Goal: Task Accomplishment & Management: Manage account settings

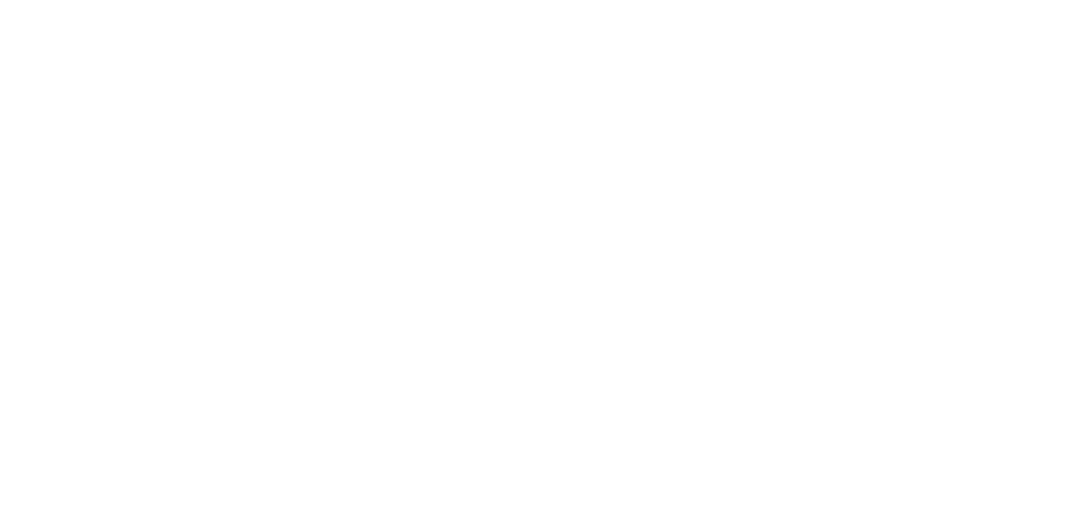
type input "[EMAIL_ADDRESS][DOMAIN_NAME]"
click at [459, 288] on button "Sign In" at bounding box center [473, 294] width 130 height 30
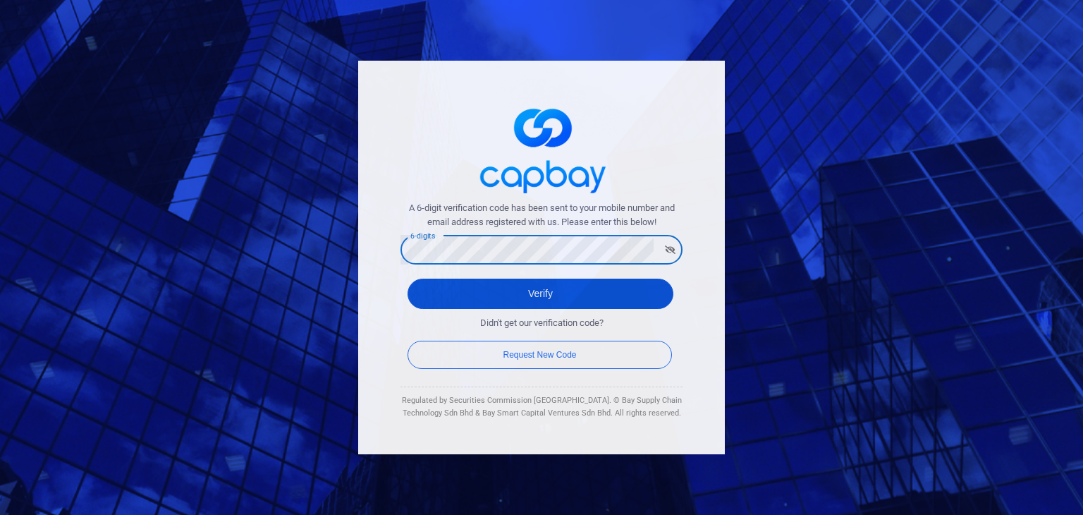
click at [465, 305] on button "Verify" at bounding box center [541, 294] width 266 height 30
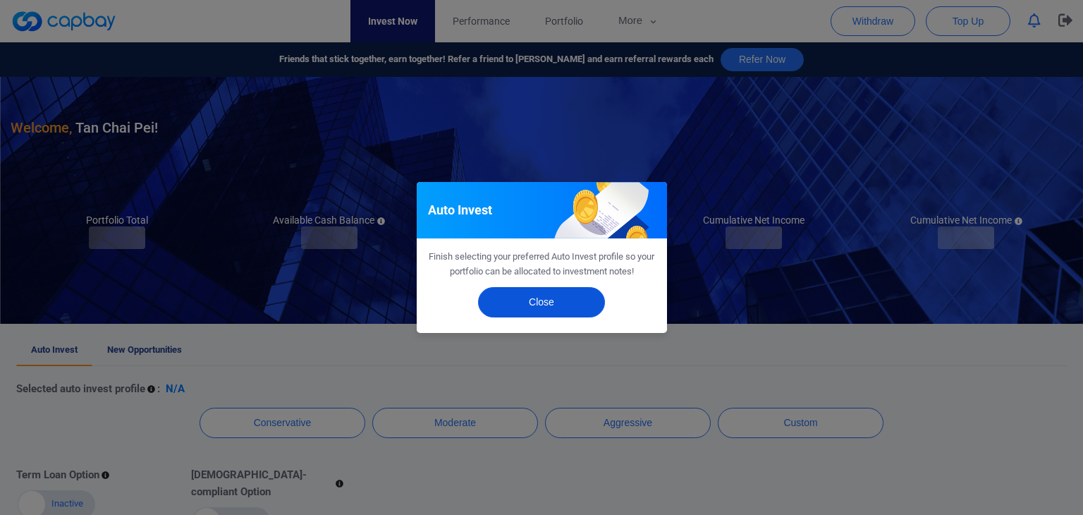
click at [530, 311] on button "Close" at bounding box center [541, 302] width 127 height 30
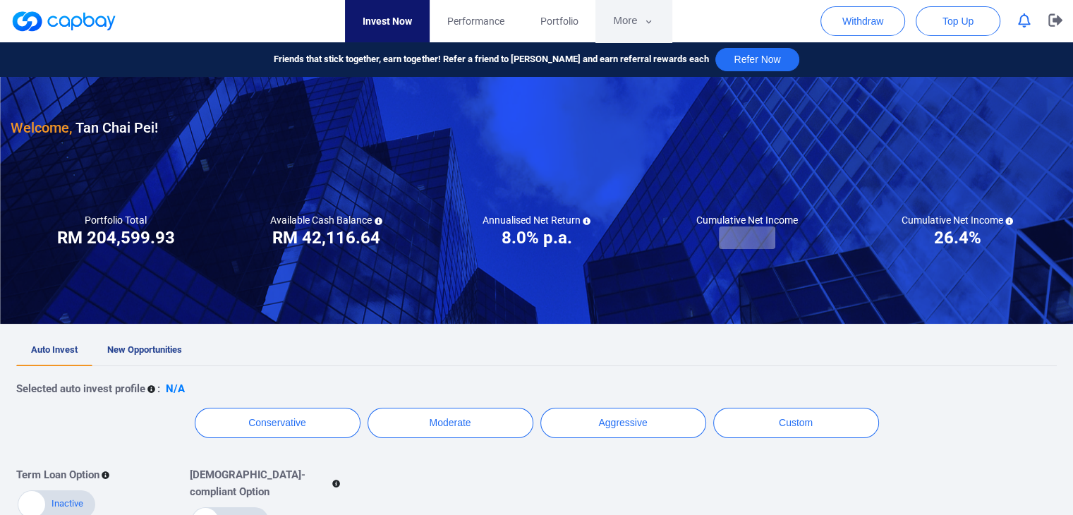
click at [638, 28] on button "More" at bounding box center [632, 21] width 75 height 42
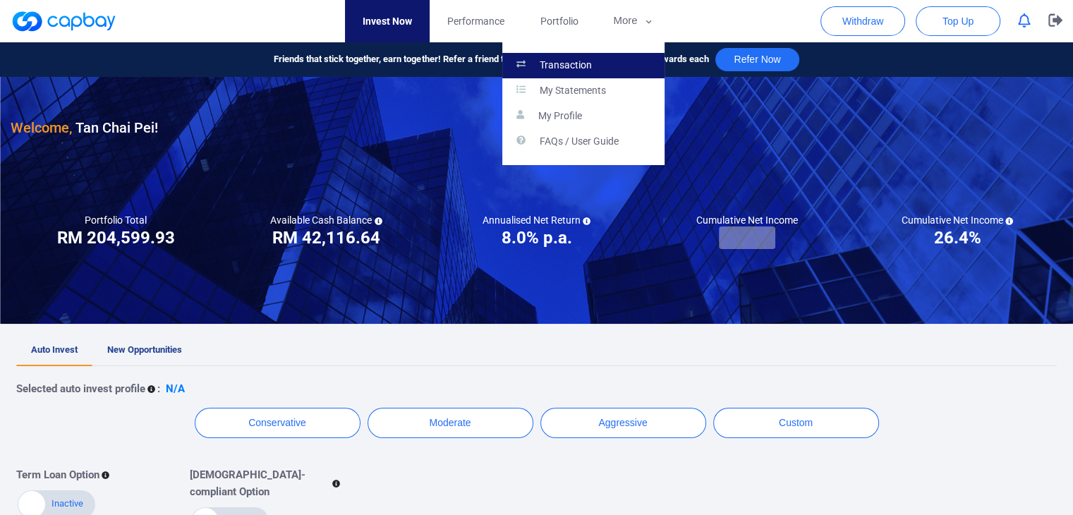
click at [635, 60] on link "Transaction" at bounding box center [583, 65] width 162 height 25
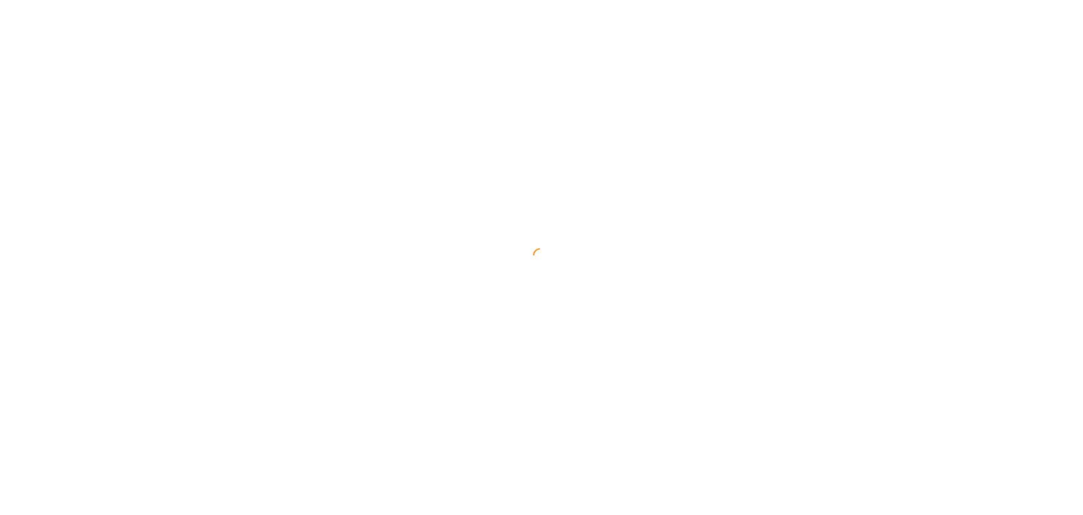
click at [635, 60] on div at bounding box center [541, 257] width 1083 height 515
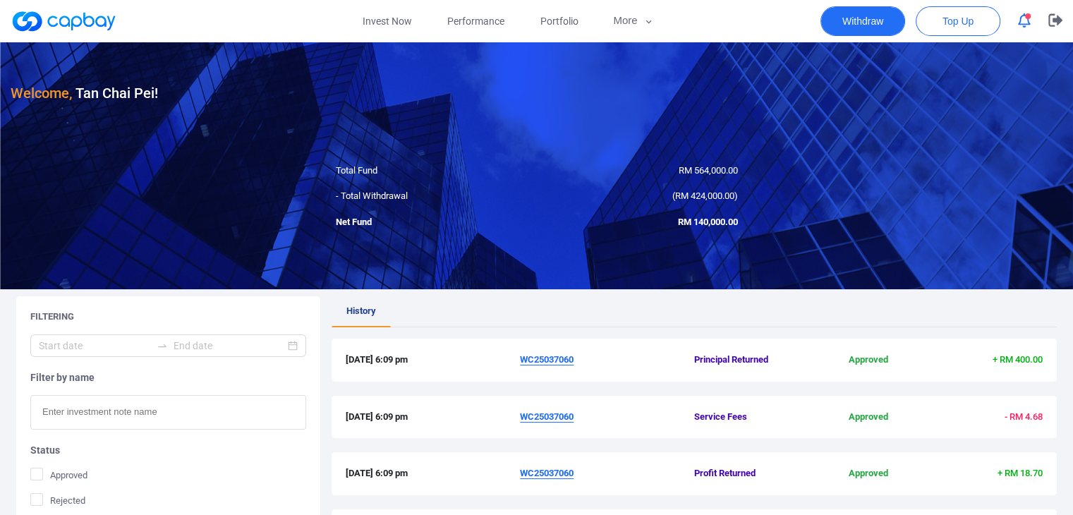
click at [868, 23] on button "Withdraw" at bounding box center [862, 21] width 85 height 30
click at [868, 23] on div "Withdraw Total Cash Balance RM 42,116.64 Select Bank Account Select Bank Accoun…" at bounding box center [541, 257] width 1083 height 515
click at [853, 23] on button "Withdraw" at bounding box center [862, 21] width 85 height 30
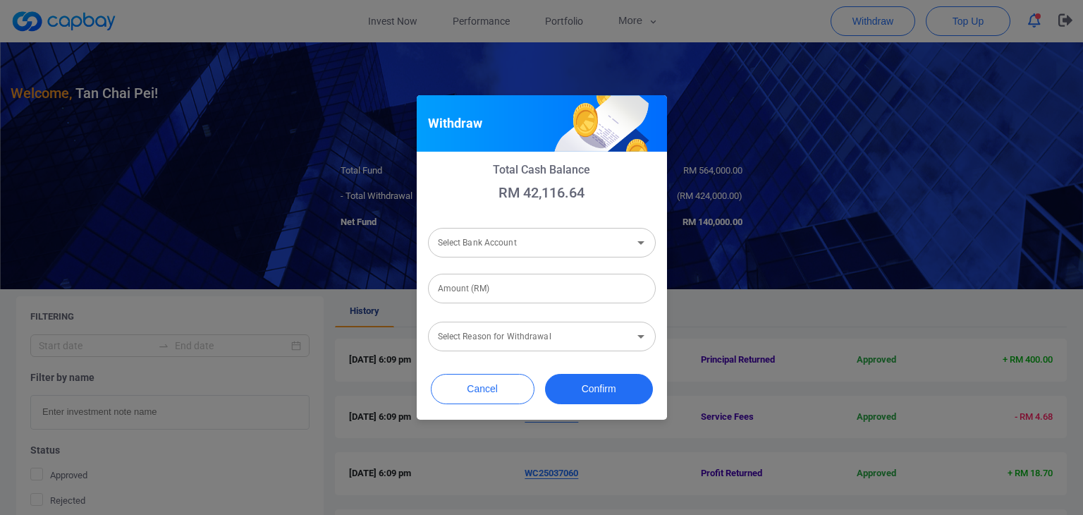
click at [537, 233] on input "Select Bank Account" at bounding box center [530, 242] width 196 height 26
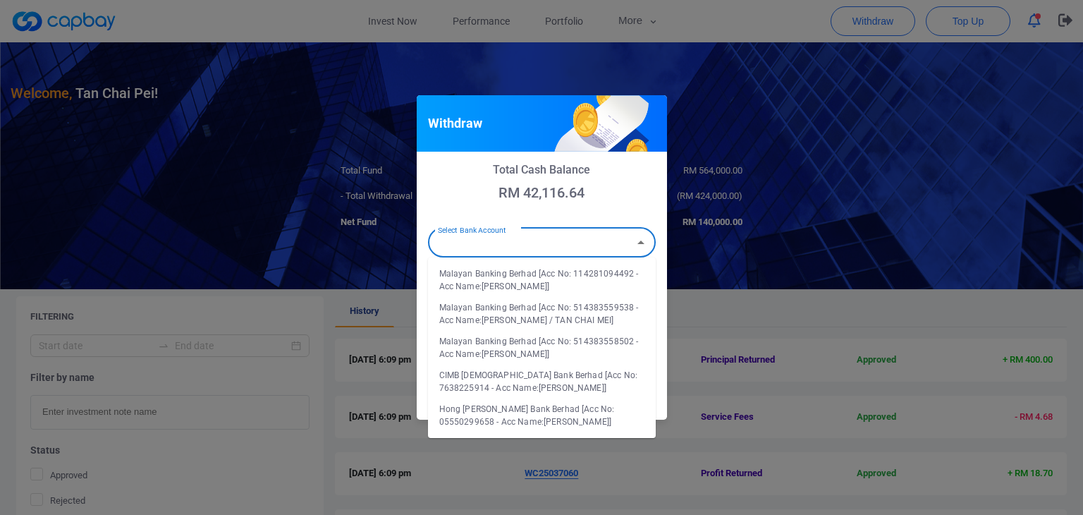
click at [549, 272] on li "Malayan Banking Berhad [Acc No: 114281094492 - Acc Name:tan chai pei]" at bounding box center [542, 280] width 228 height 34
type input "Malayan Banking Berhad [Acc No: 114281094492 - Acc Name:tan chai pei]"
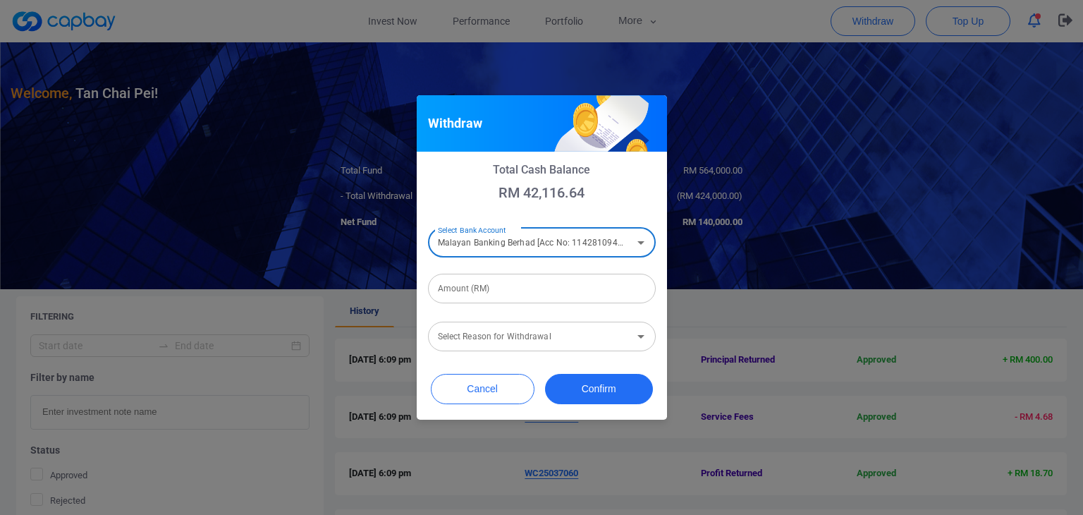
click at [512, 281] on input "Amount (RM)" at bounding box center [542, 289] width 228 height 30
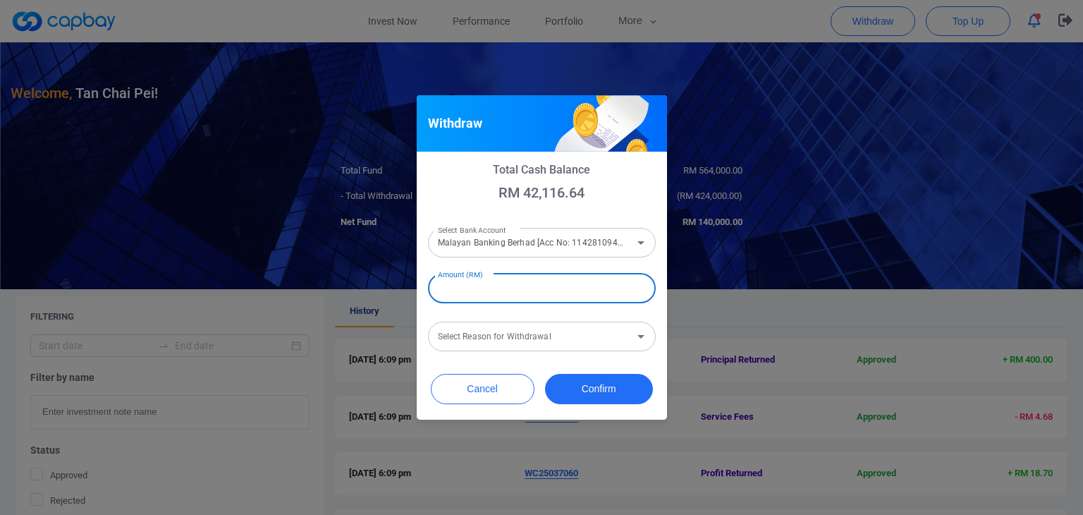
type input "RM 20,000"
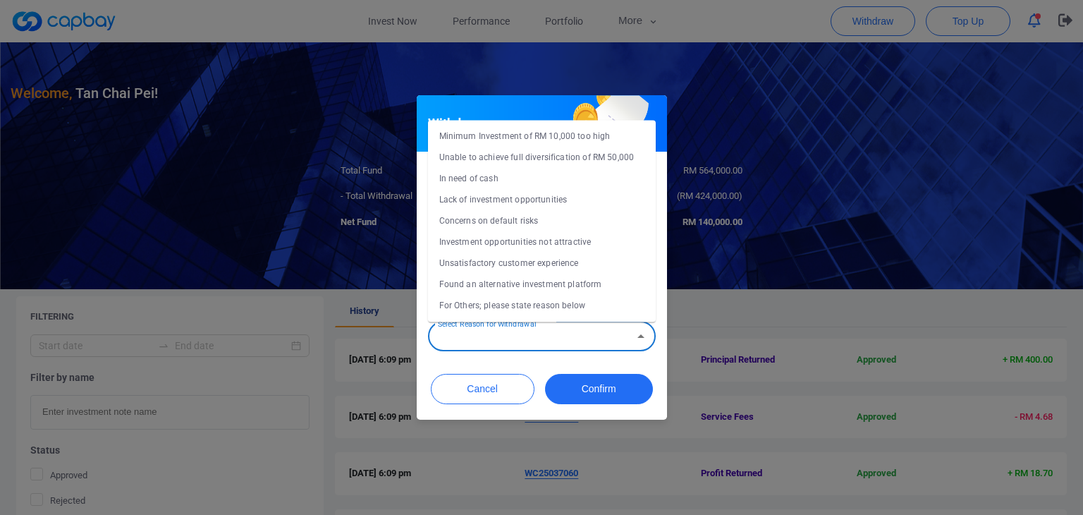
click at [505, 343] on input "Select Reason for Withdrawal" at bounding box center [530, 336] width 196 height 26
click at [377, 18] on div "Withdraw Total Cash Balance RM 42,116.64 Select Bank Account Malayan Banking Be…" at bounding box center [541, 257] width 1083 height 515
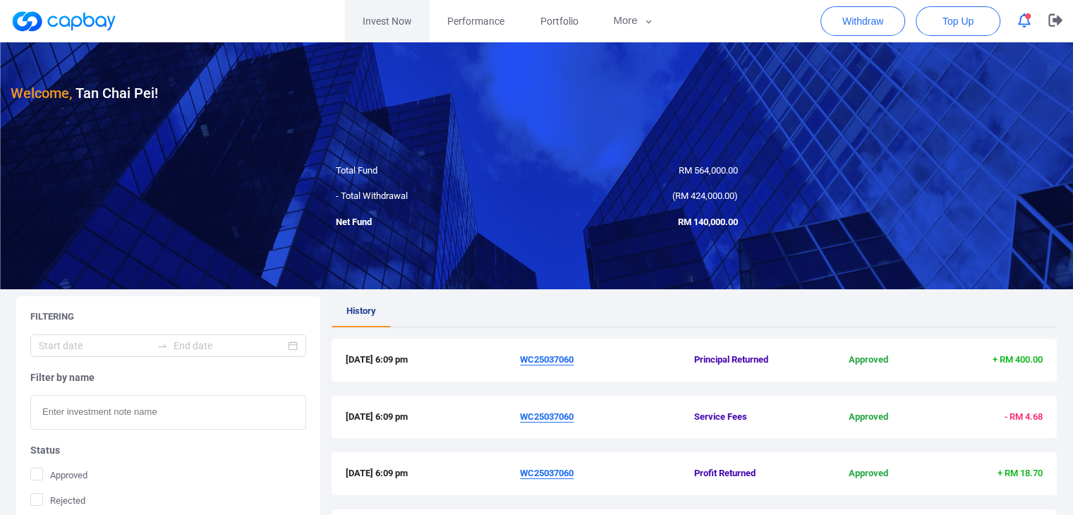
click at [384, 20] on link "Invest Now" at bounding box center [387, 21] width 85 height 42
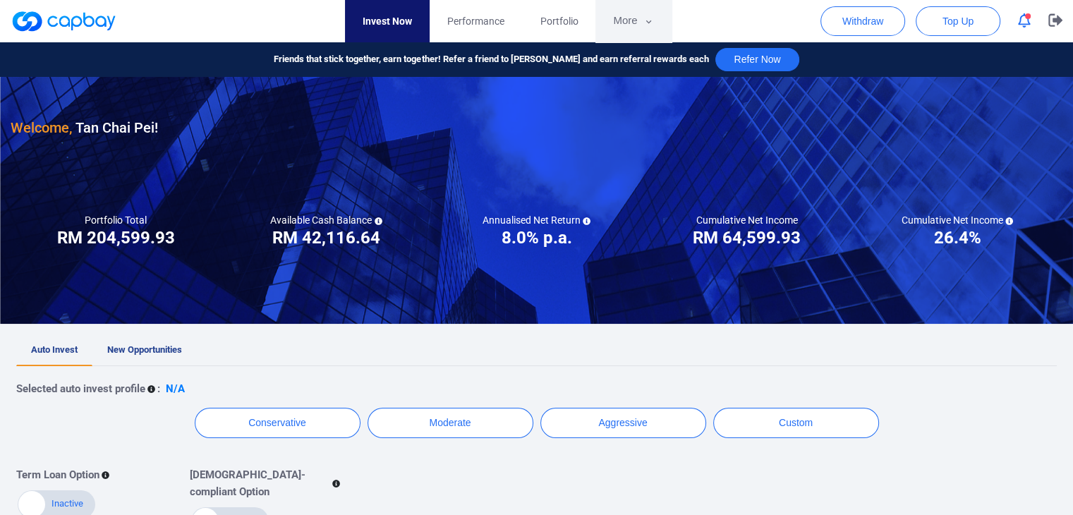
click at [654, 23] on button "More" at bounding box center [632, 21] width 75 height 42
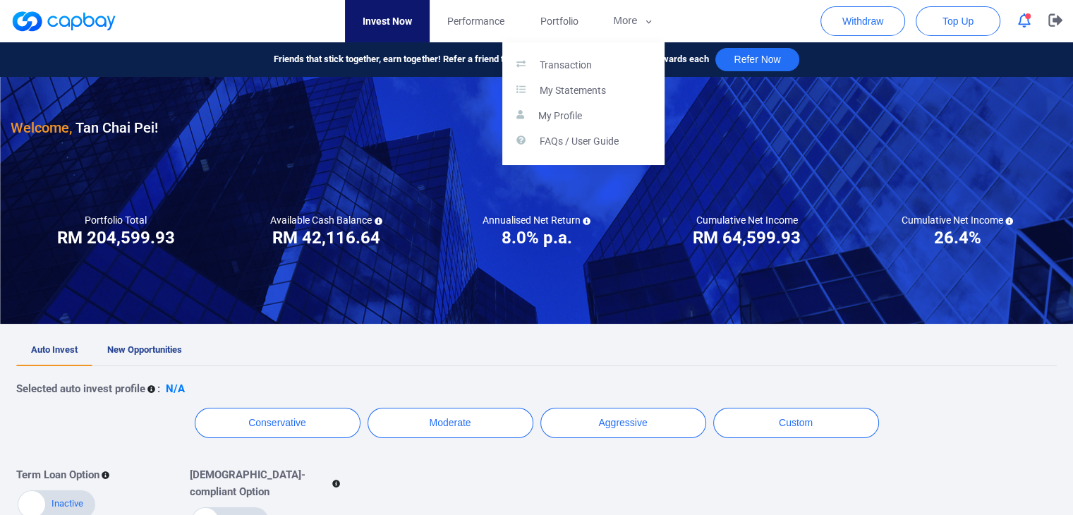
click at [843, 21] on button "button" at bounding box center [536, 257] width 1073 height 515
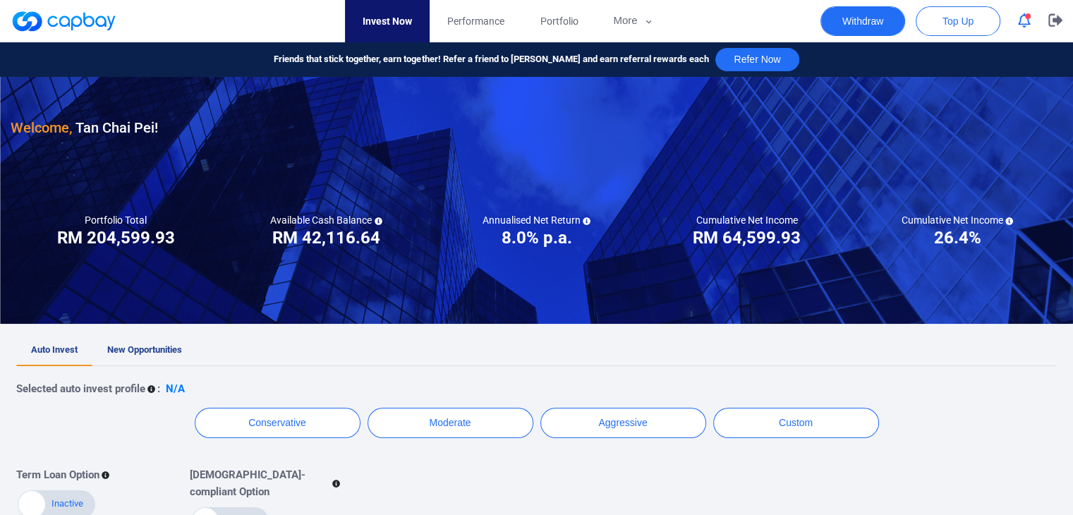
click at [843, 21] on button "Withdraw" at bounding box center [862, 21] width 85 height 30
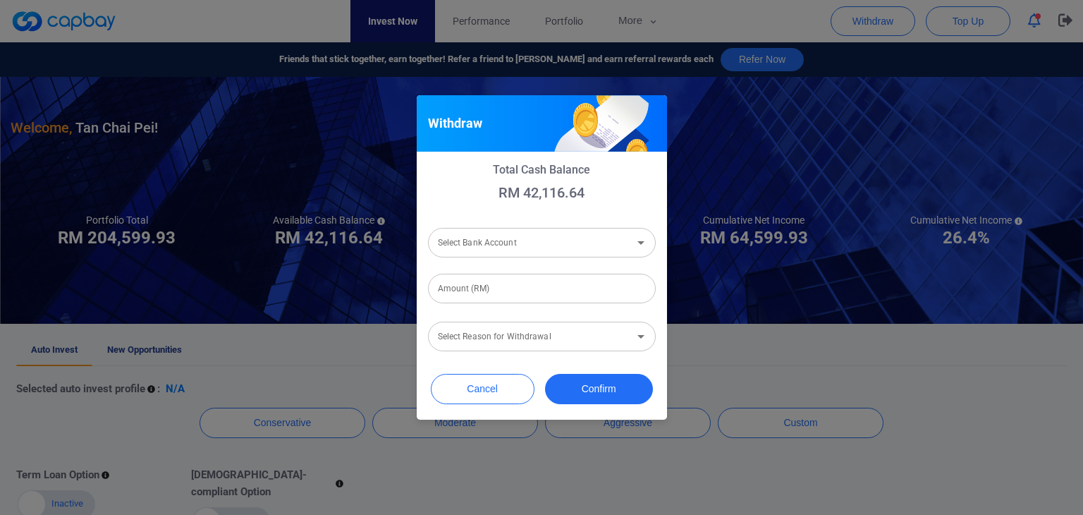
click at [601, 246] on input "Select Bank Account" at bounding box center [530, 242] width 196 height 26
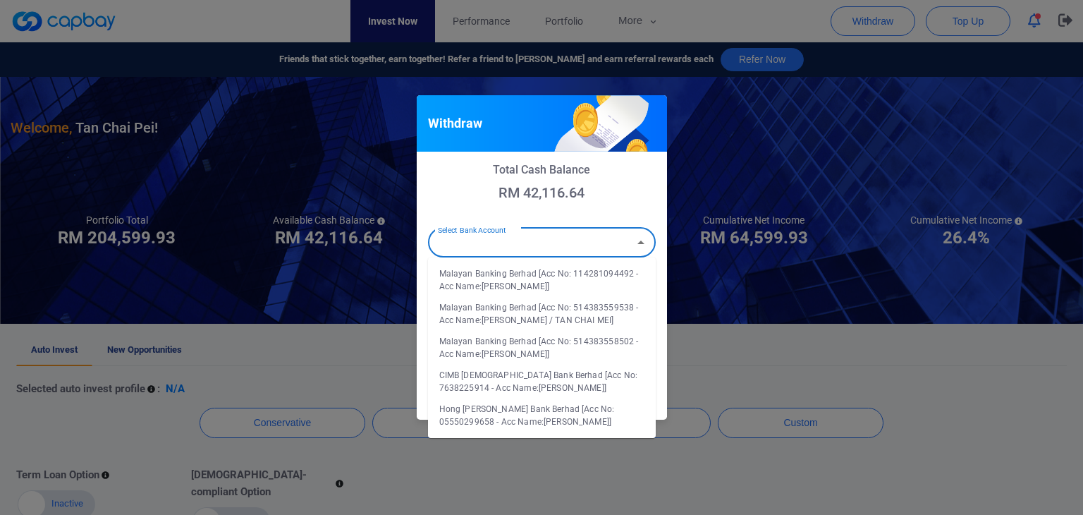
click at [587, 269] on li "Malayan Banking Berhad [Acc No: 114281094492 - Acc Name:tan chai pei]" at bounding box center [542, 280] width 228 height 34
type input "Malayan Banking Berhad [Acc No: 114281094492 - Acc Name:tan chai pei]"
click at [587, 269] on form "Select Bank Account Malayan Banking Berhad [Acc No: 114281094492 - Acc Name:tan…" at bounding box center [542, 288] width 228 height 128
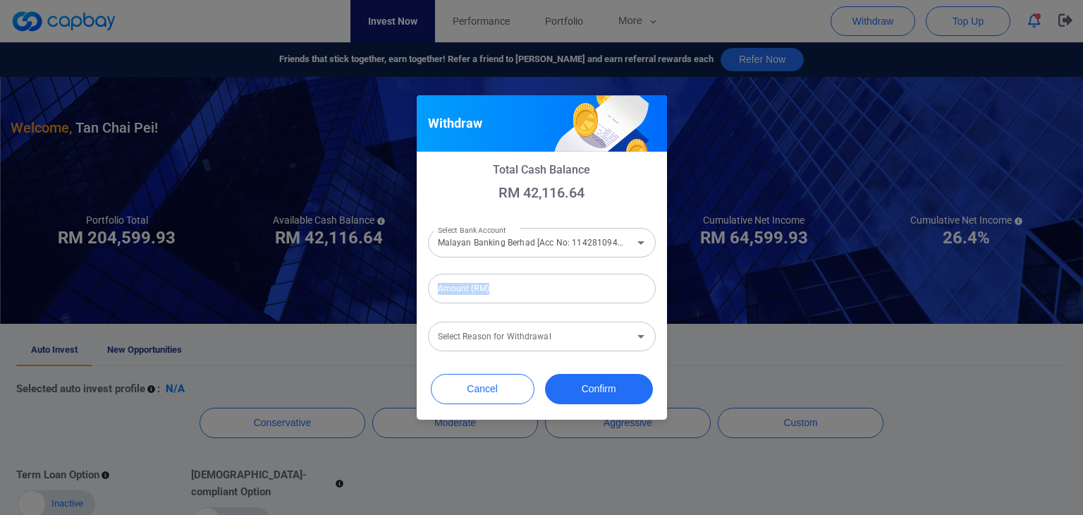
click at [587, 269] on form "Select Bank Account Malayan Banking Berhad [Acc No: 114281094492 - Acc Name:tan…" at bounding box center [542, 288] width 228 height 128
click at [508, 292] on input "Amount (RM)" at bounding box center [542, 289] width 228 height 30
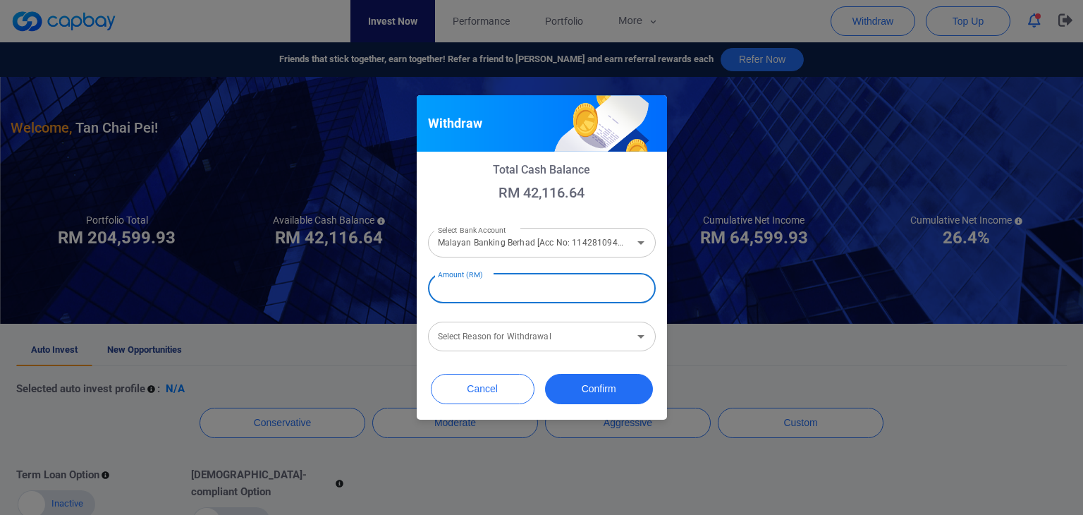
type input "RM 20,000"
click at [646, 249] on icon "Open" at bounding box center [641, 242] width 17 height 17
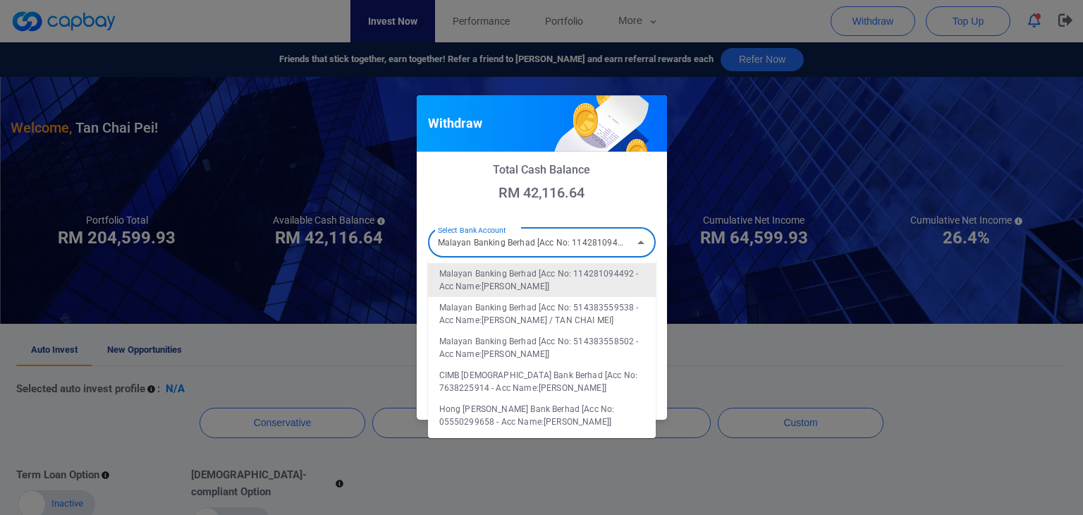
scroll to position [0, 99]
click at [625, 277] on li "Malayan Banking Berhad [Acc No: 114281094492 - Acc Name:tan chai pei]" at bounding box center [542, 280] width 228 height 34
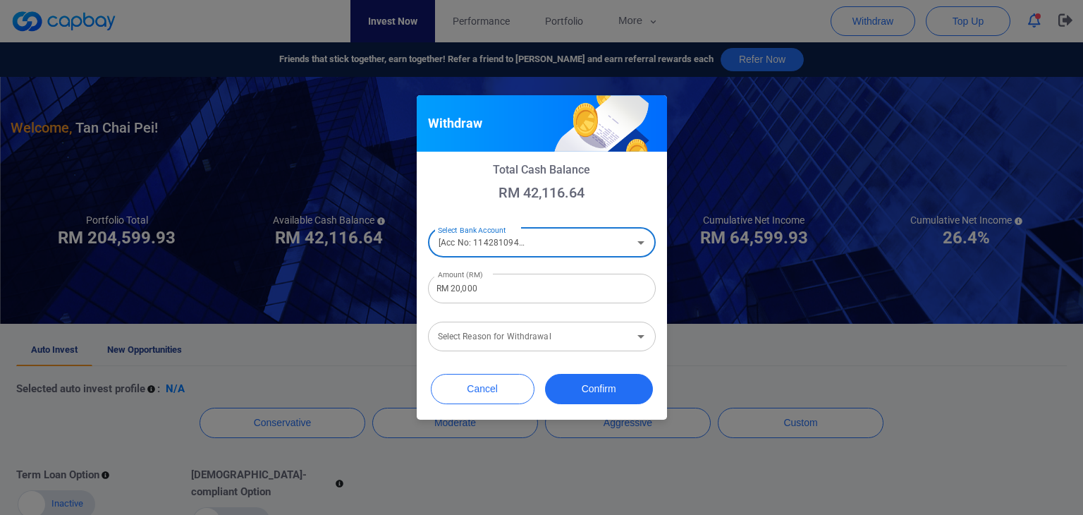
click at [535, 329] on div "Select Reason for Withdrawal Select Reason for Withdrawal" at bounding box center [542, 335] width 228 height 32
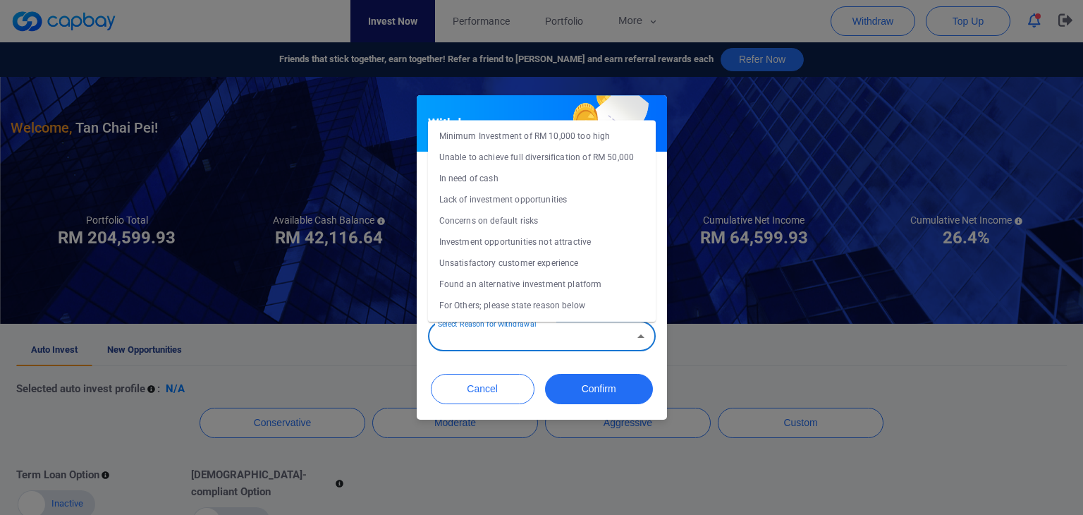
click at [514, 219] on li "Concerns on default risks" at bounding box center [542, 220] width 228 height 21
type input "Concerns on default risks"
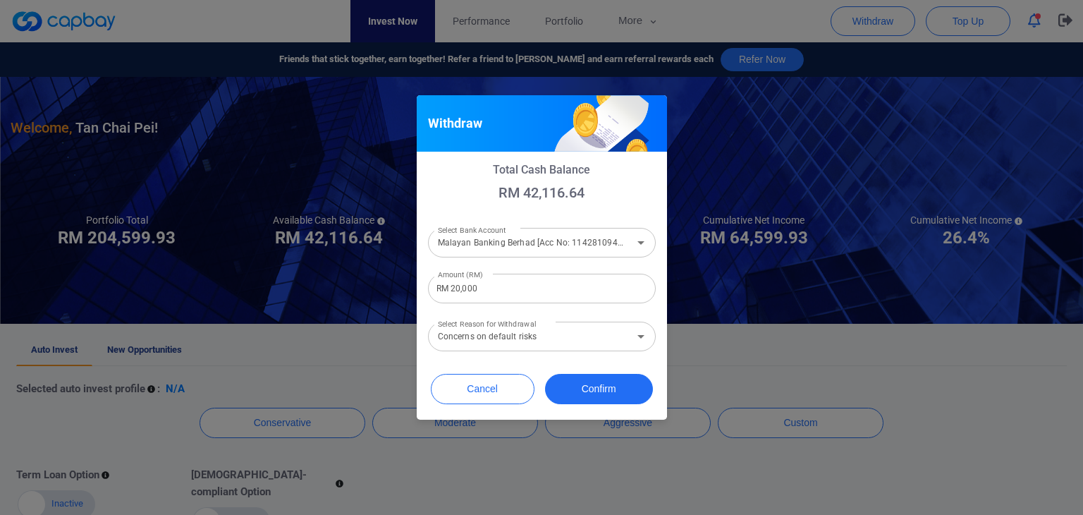
click at [514, 219] on div "Total Cash Balance RM 42,116.64 Select Bank Account Malayan Banking Berhad [Acc…" at bounding box center [542, 257] width 228 height 188
click at [589, 382] on button "Confirm" at bounding box center [599, 389] width 108 height 30
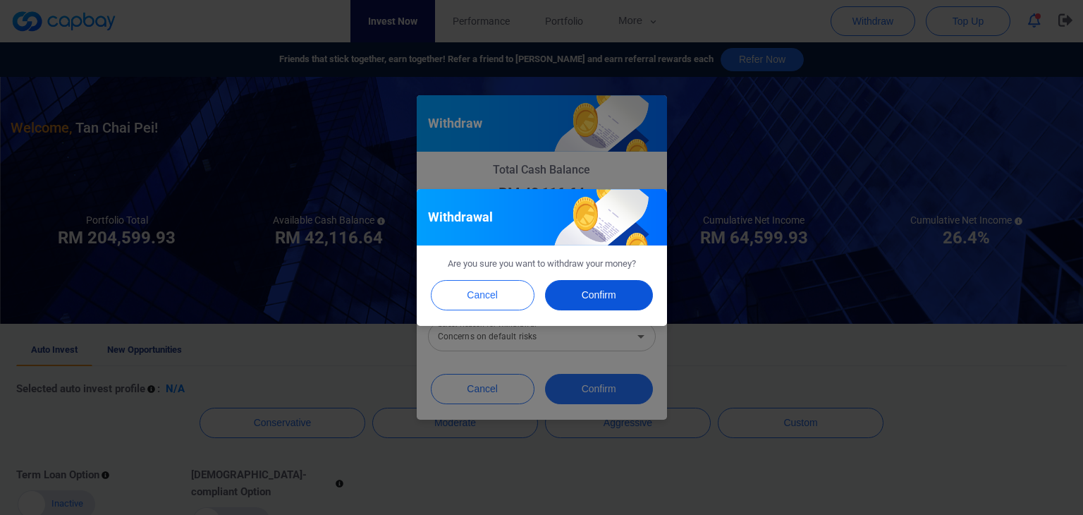
click at [616, 288] on button "Confirm" at bounding box center [599, 295] width 108 height 30
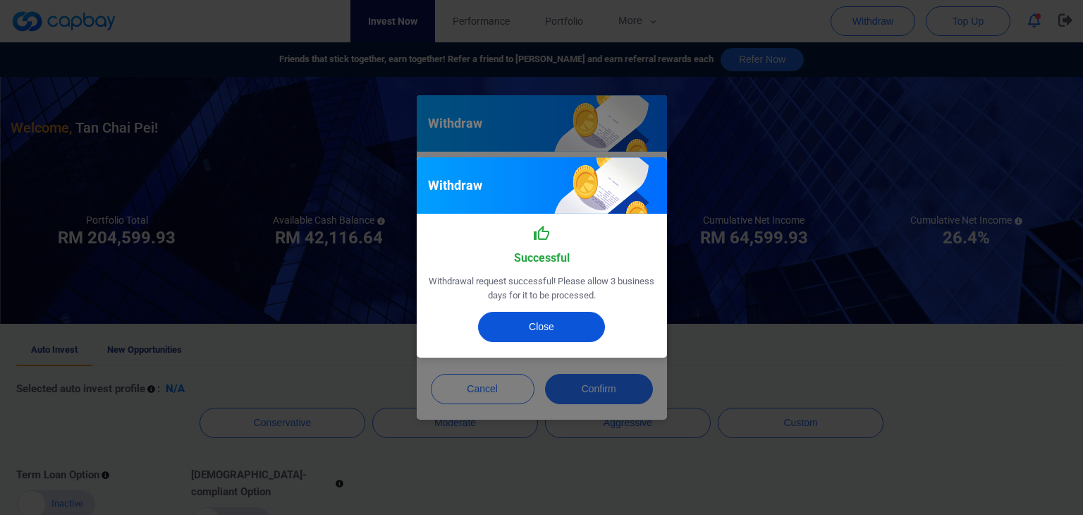
click at [569, 328] on button "Close" at bounding box center [541, 327] width 127 height 30
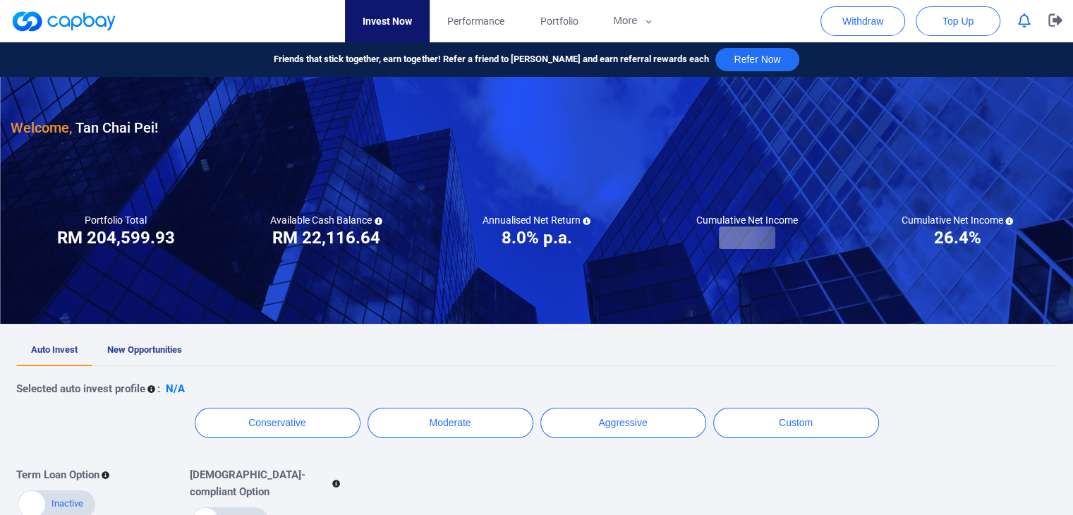
click at [1028, 23] on icon "button" at bounding box center [1024, 20] width 13 height 15
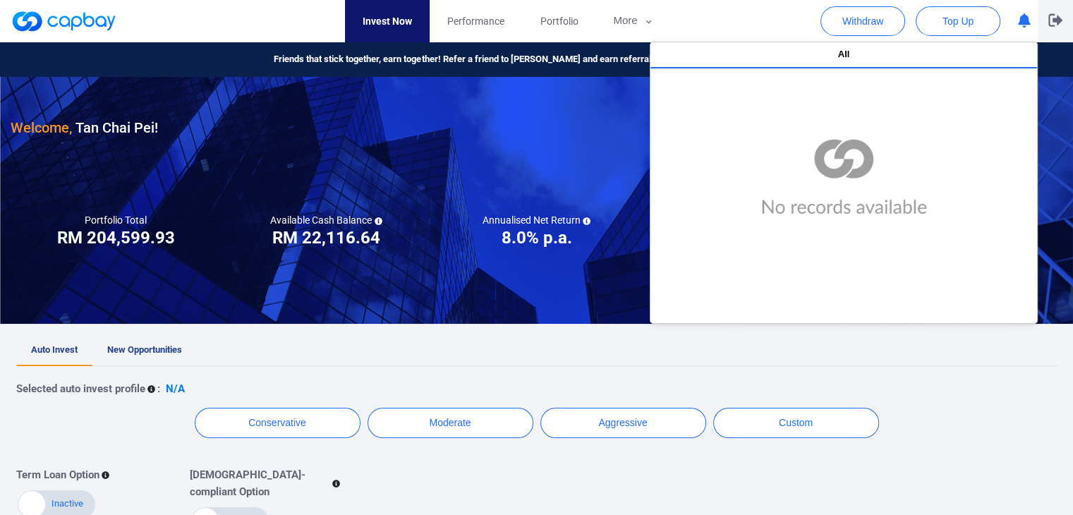
click at [1049, 26] on icon "button" at bounding box center [1055, 20] width 14 height 13
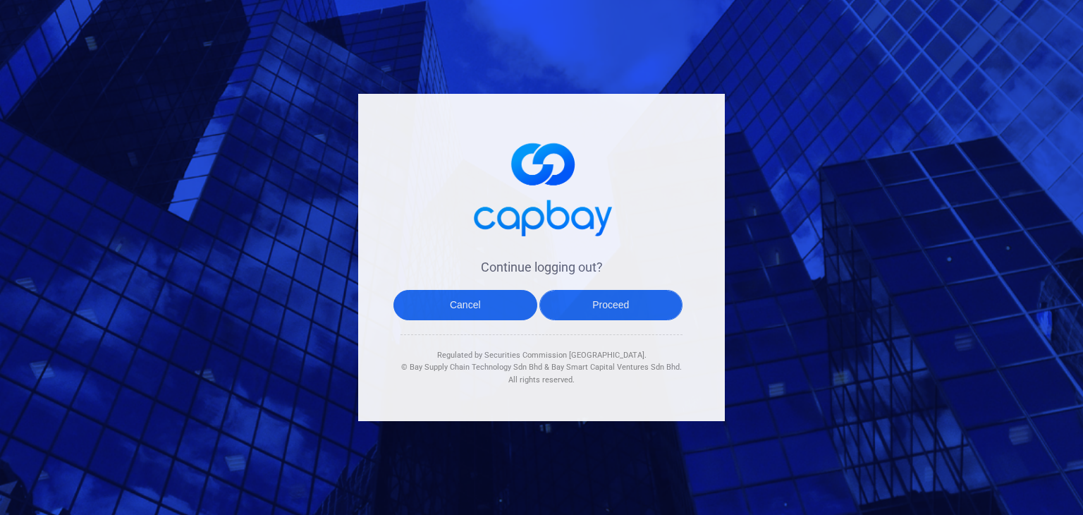
click at [580, 306] on button "Proceed" at bounding box center [612, 305] width 144 height 30
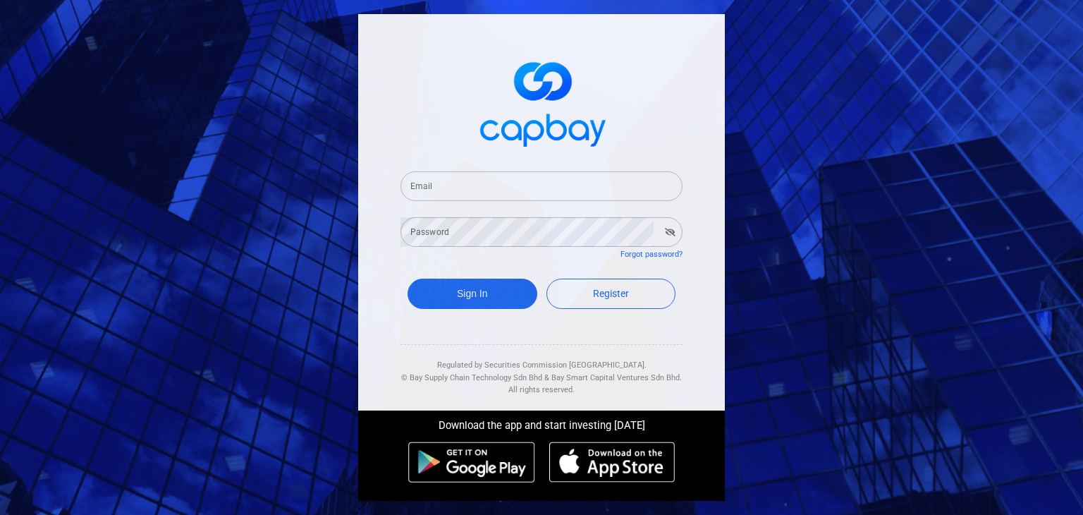
type input "[EMAIL_ADDRESS][DOMAIN_NAME]"
